Goal: Obtain resource: Download file/media

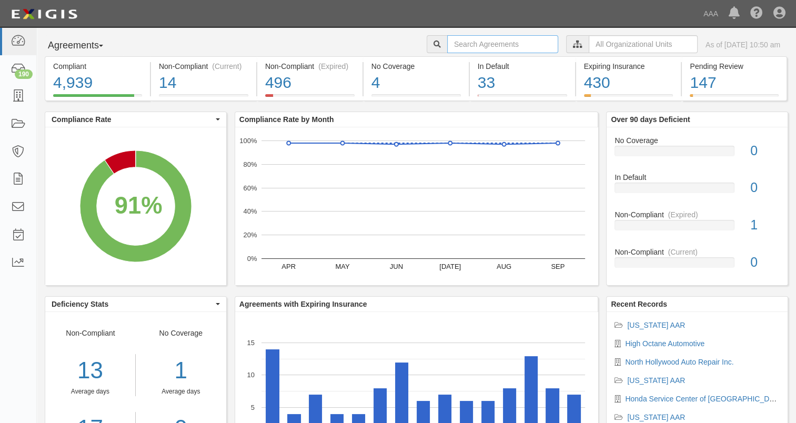
click at [495, 47] on input "text" at bounding box center [502, 44] width 111 height 18
type input "high octane"
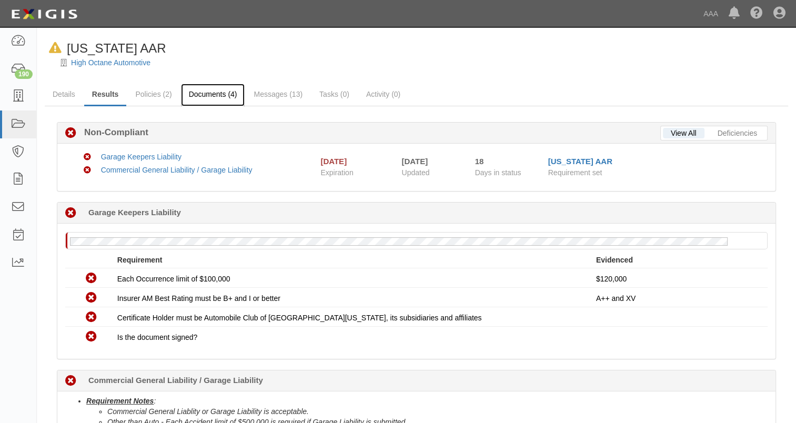
click at [214, 93] on link "Documents (4)" at bounding box center [213, 95] width 64 height 23
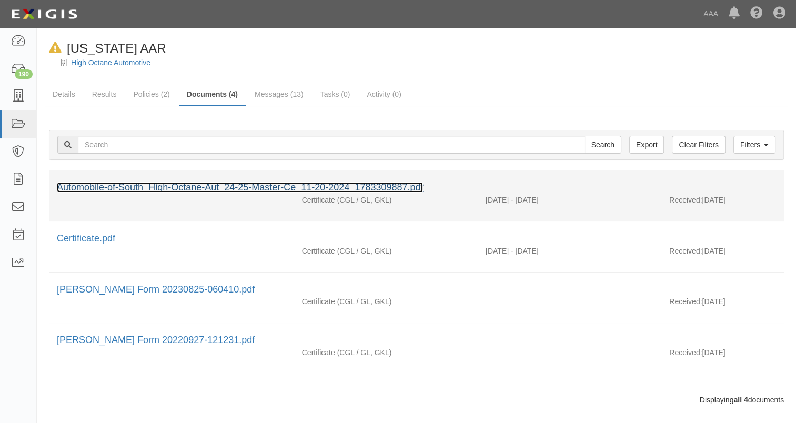
click at [235, 191] on link "Automobile-of-South_High-Octane-Aut_24-25-Master-Ce_11-20-2024_1783309887.pdf" at bounding box center [240, 187] width 366 height 11
